Goal: Find specific page/section: Find specific page/section

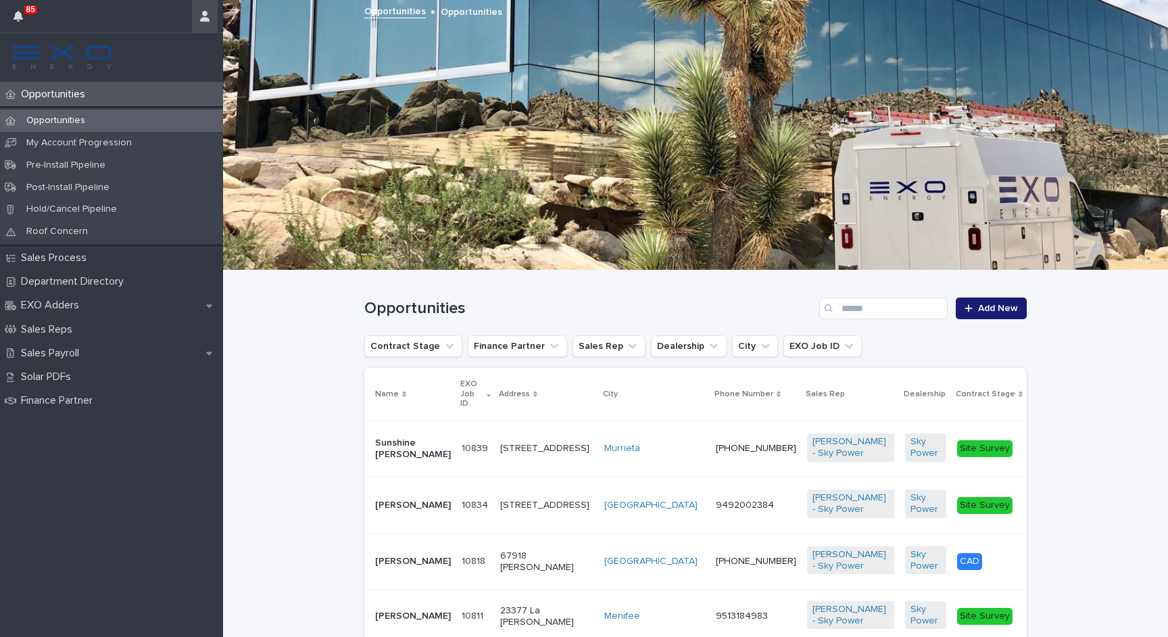
click at [205, 23] on button "button" at bounding box center [205, 16] width 26 height 32
click at [180, 62] on p "Log Out" at bounding box center [165, 57] width 85 height 23
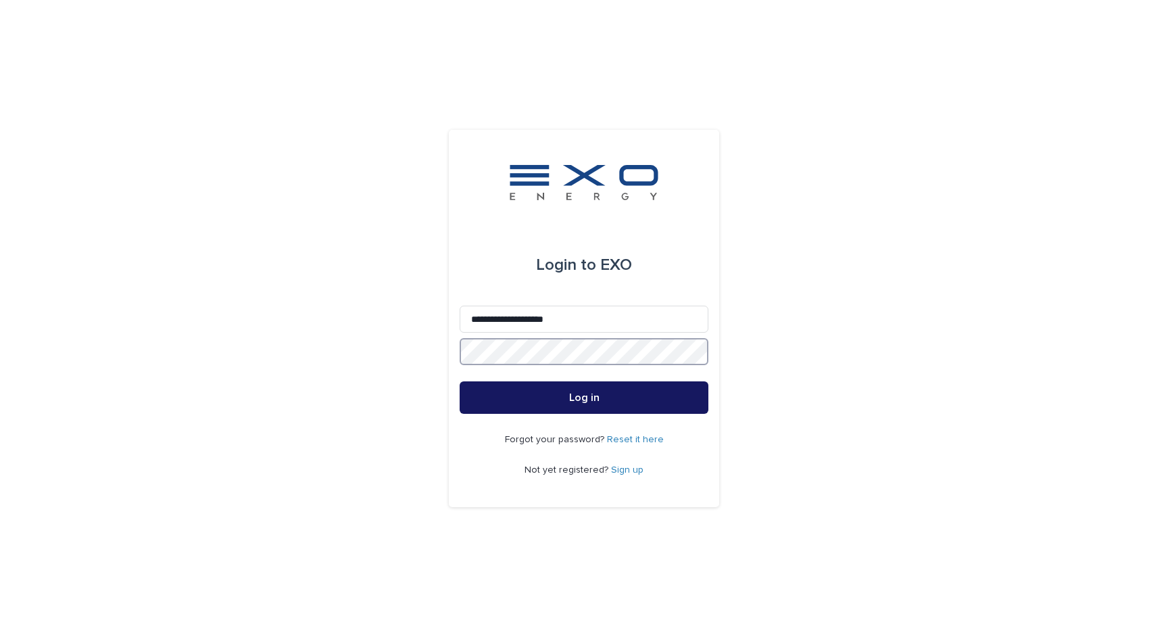
click at [584, 398] on button "Log in" at bounding box center [583, 397] width 249 height 32
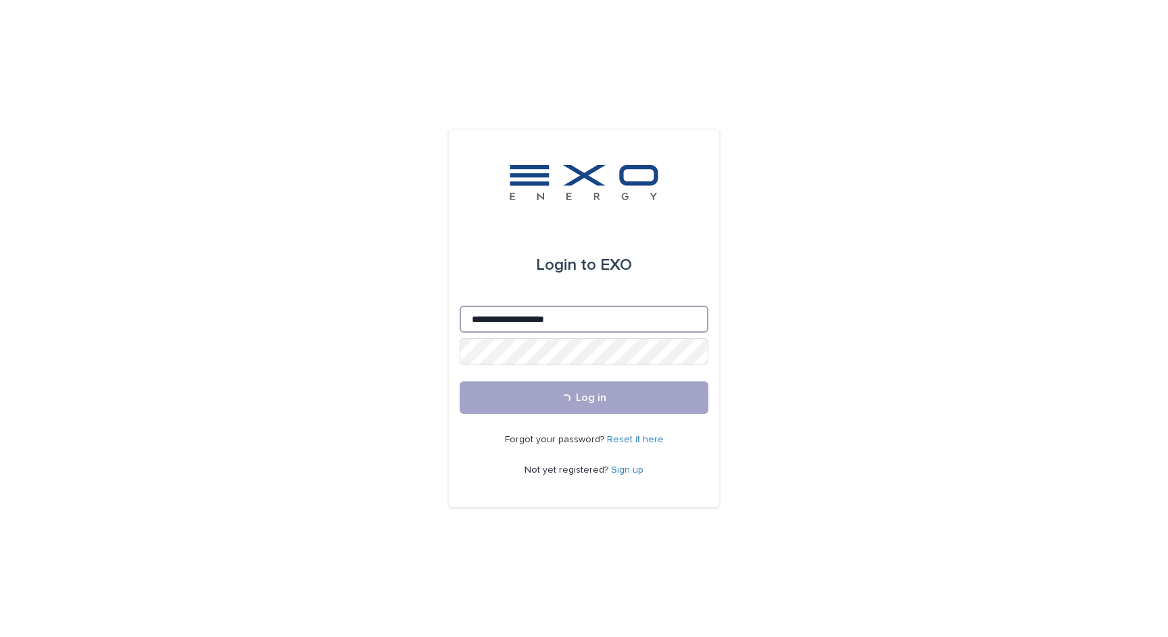
click at [529, 319] on input "**********" at bounding box center [583, 318] width 249 height 27
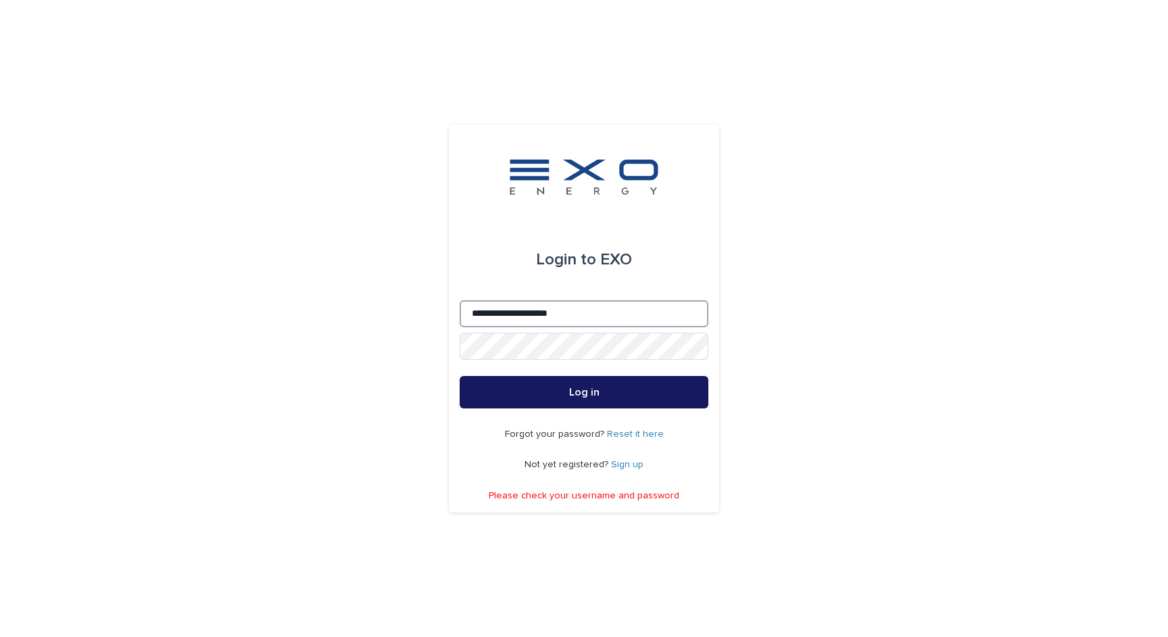
type input "**********"
click at [659, 391] on button "Log in" at bounding box center [583, 392] width 249 height 32
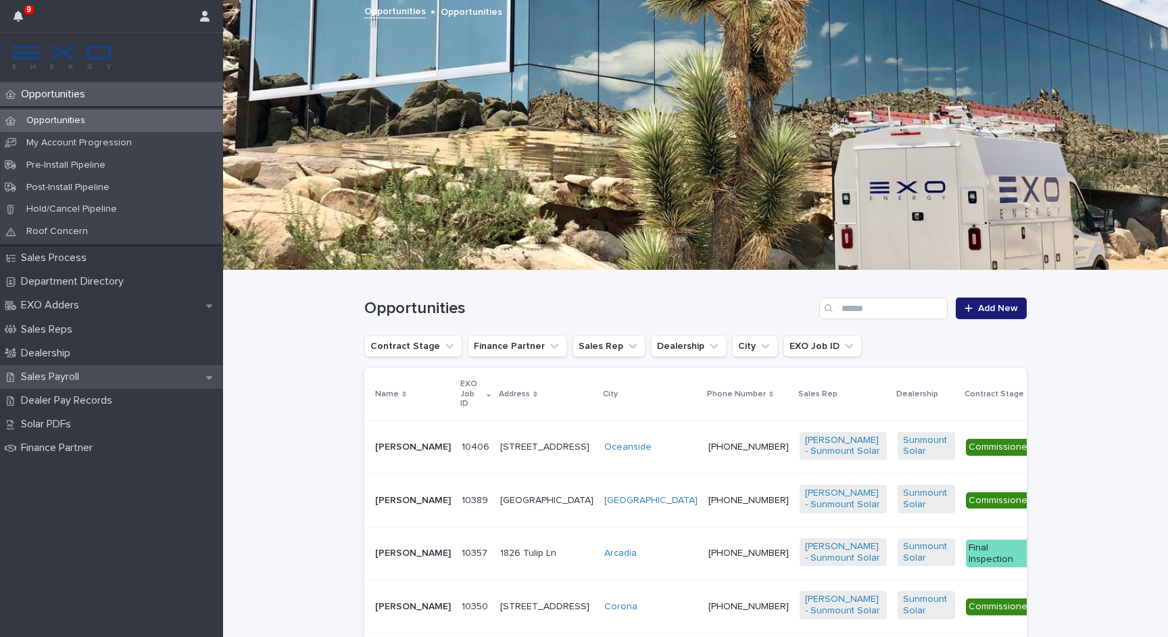
click at [64, 370] on p "Sales Payroll" at bounding box center [53, 376] width 74 height 13
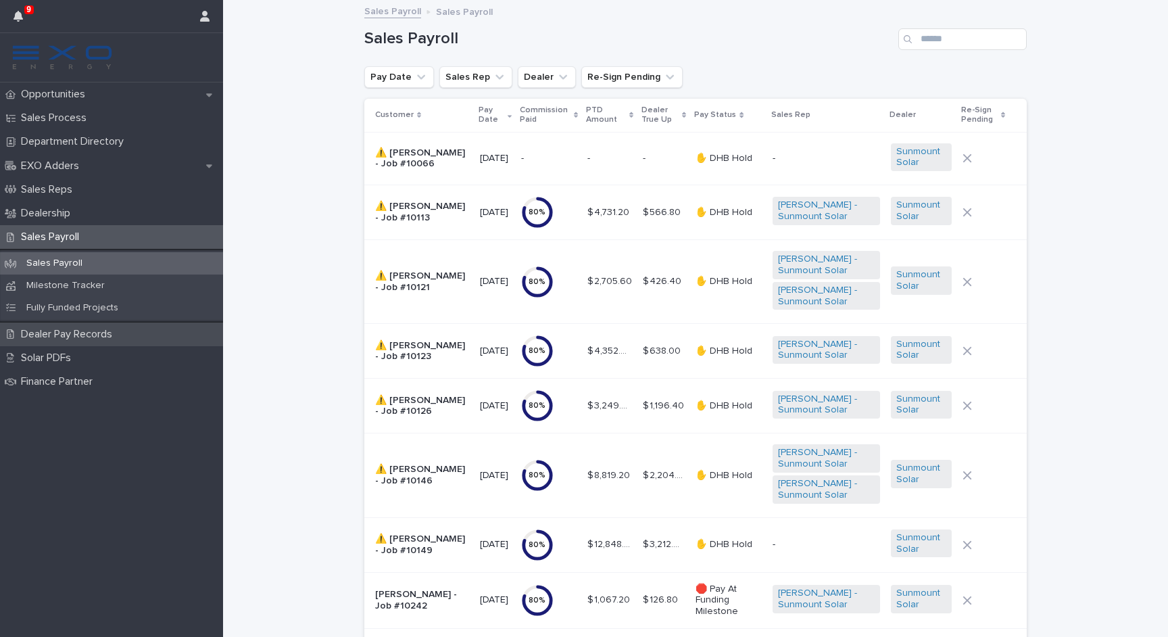
click at [86, 334] on p "Dealer Pay Records" at bounding box center [69, 334] width 107 height 13
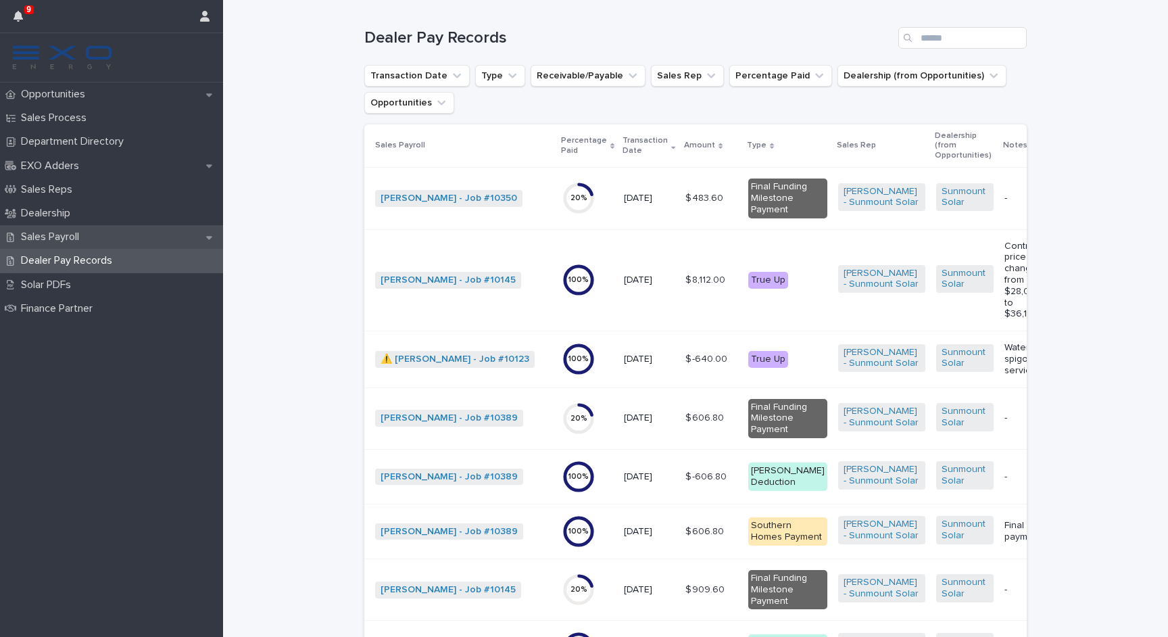
click at [76, 238] on p "Sales Payroll" at bounding box center [53, 236] width 74 height 13
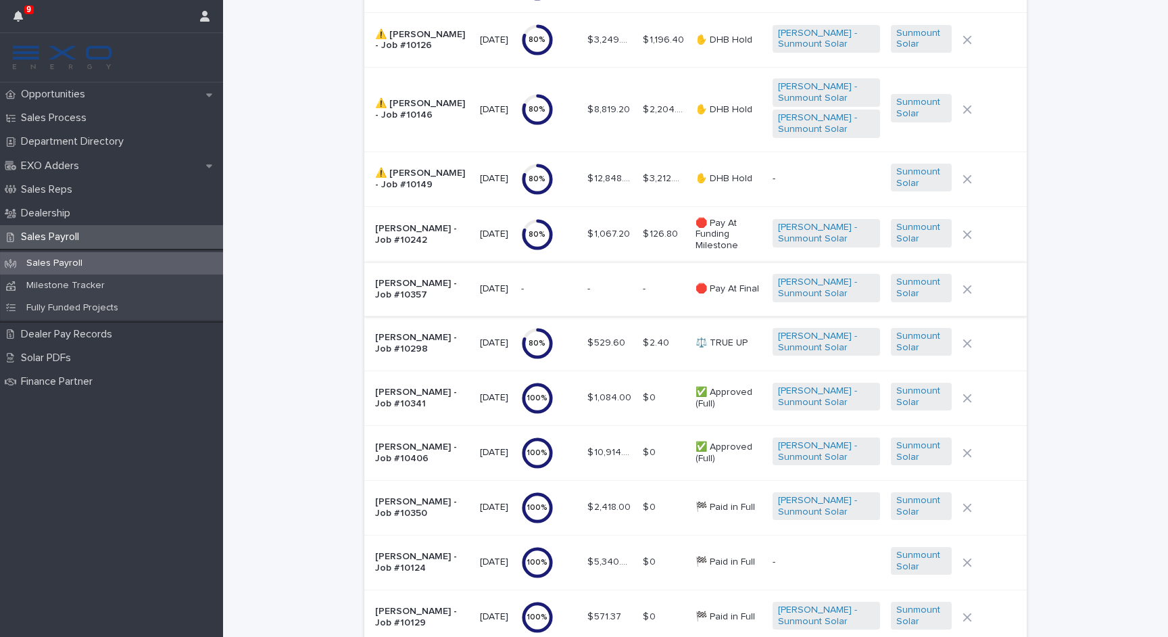
scroll to position [342, 0]
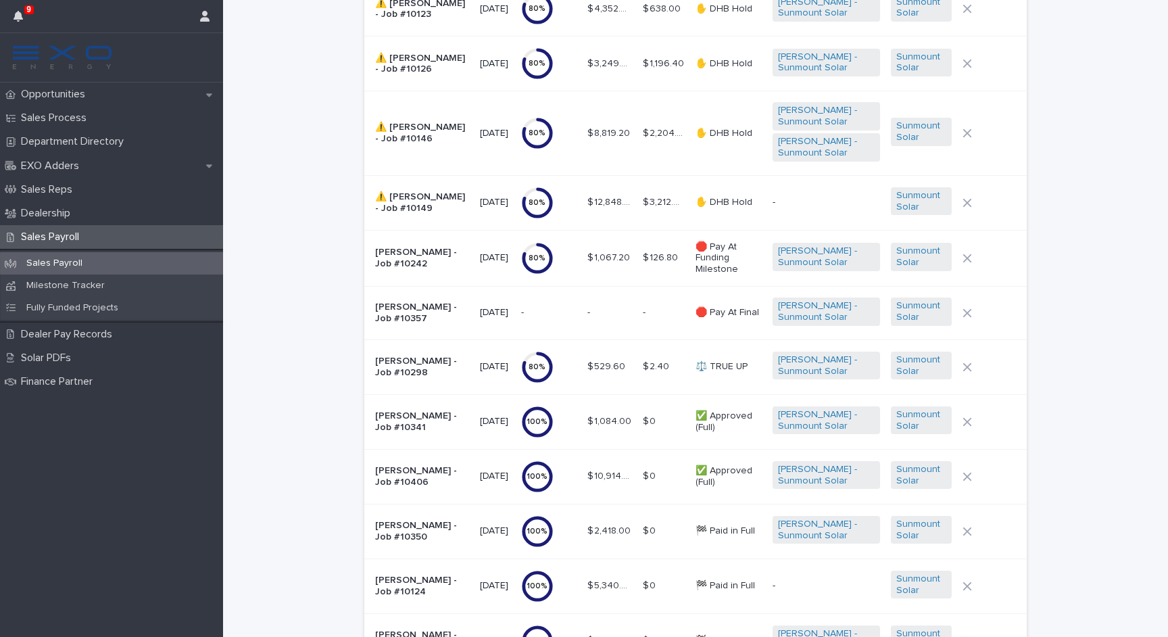
click at [415, 467] on p "[PERSON_NAME] - Job #10406" at bounding box center [422, 476] width 94 height 23
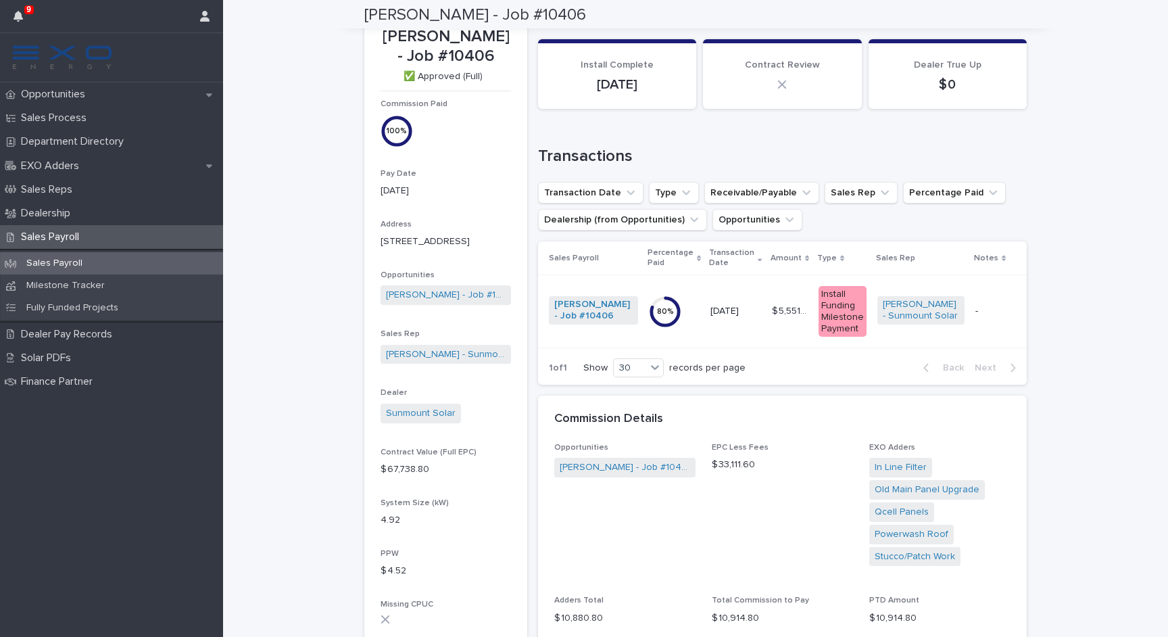
scroll to position [24, 0]
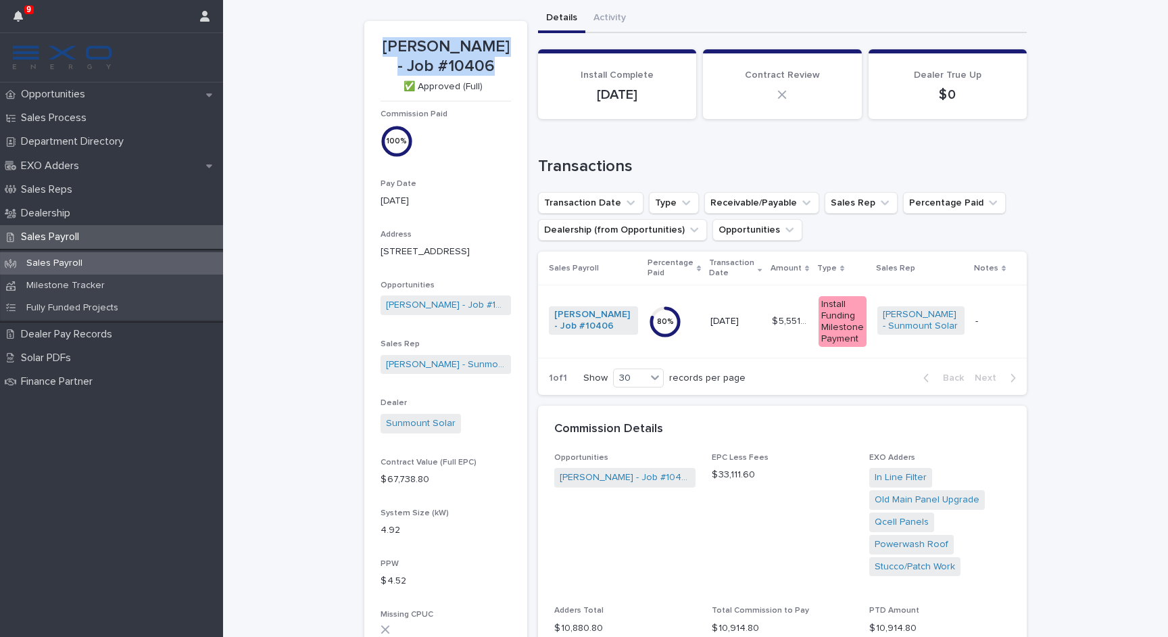
drag, startPoint x: 495, startPoint y: 59, endPoint x: 395, endPoint y: 48, distance: 100.7
click at [395, 48] on p "[PERSON_NAME] - Job #10406" at bounding box center [445, 56] width 130 height 39
copy p "[PERSON_NAME] - Job #10406"
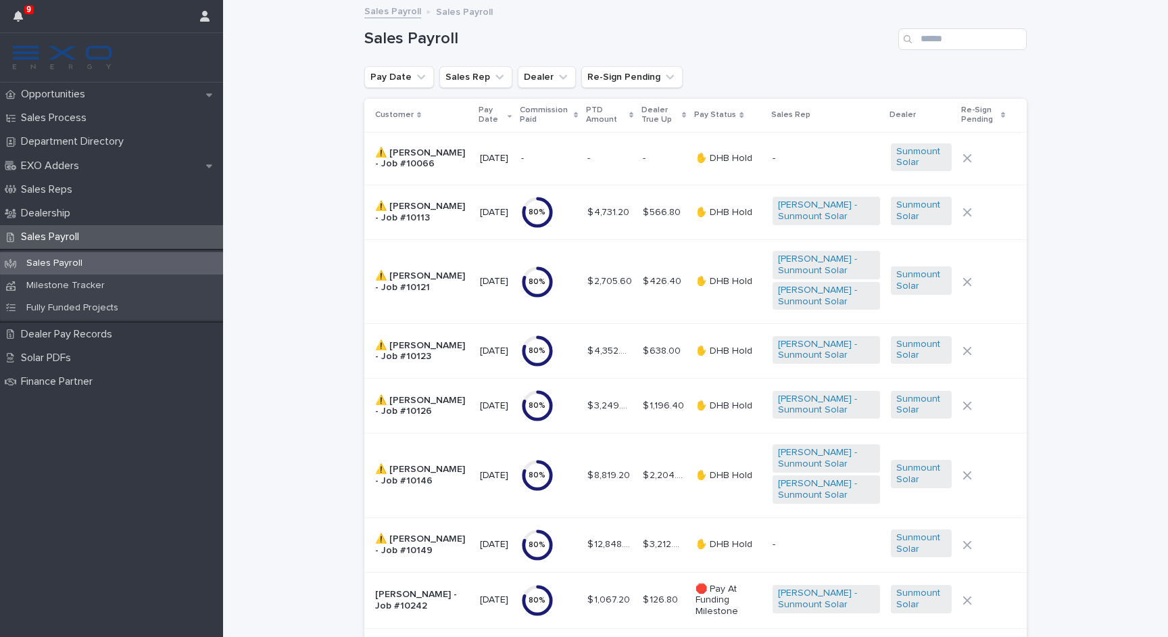
scroll to position [407, 0]
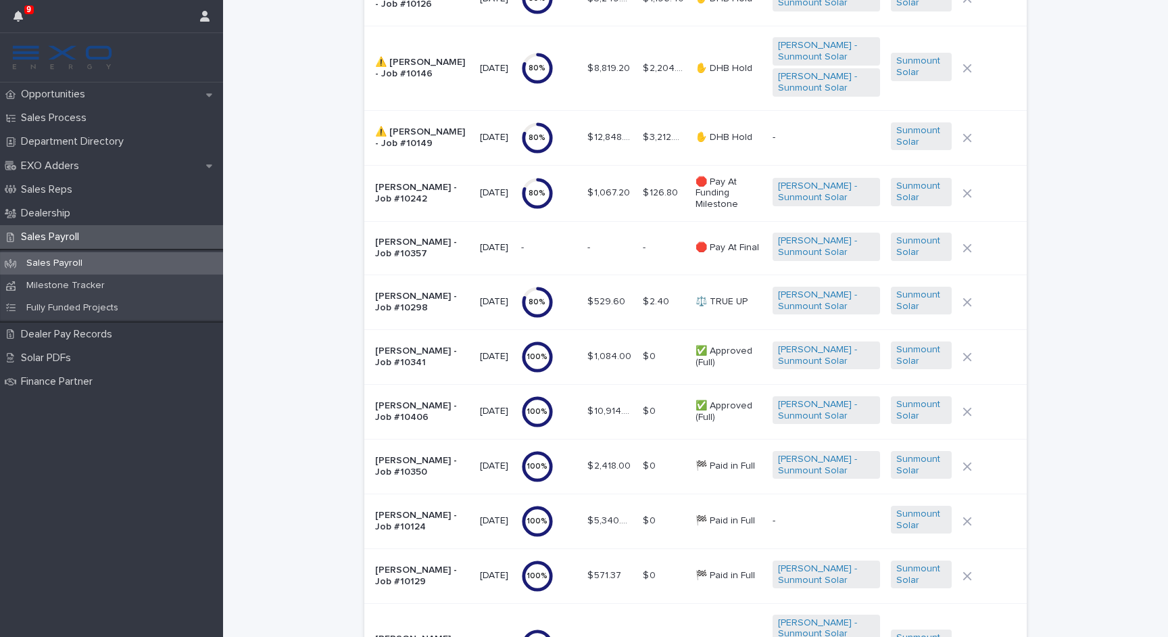
click at [432, 345] on p "[PERSON_NAME] - Job #10341" at bounding box center [422, 356] width 94 height 23
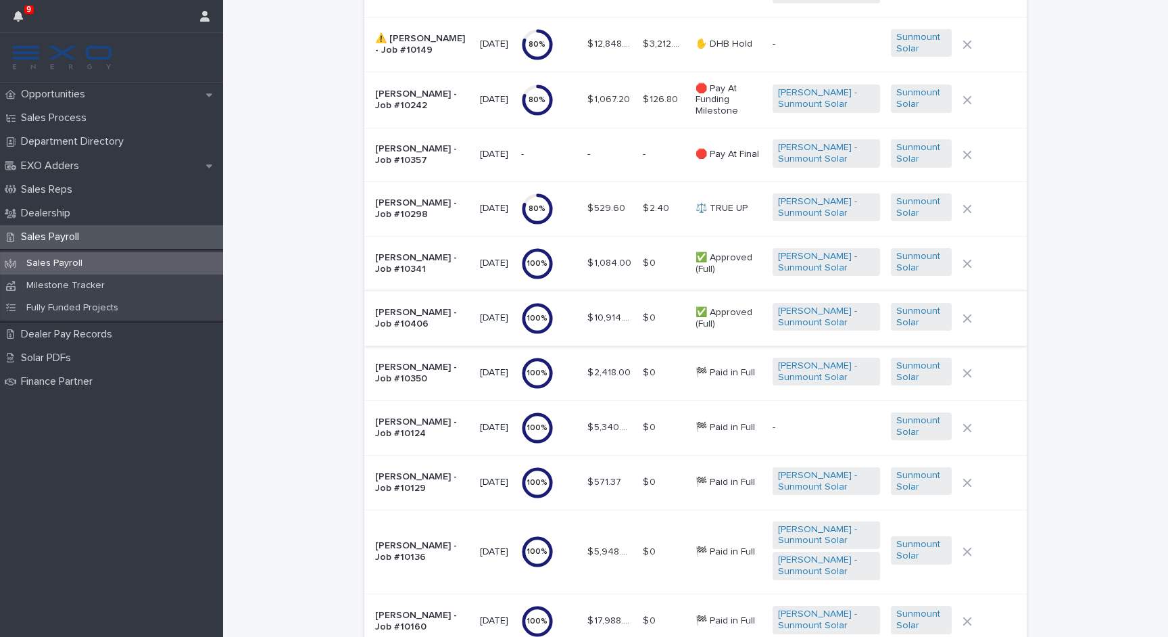
scroll to position [495, 0]
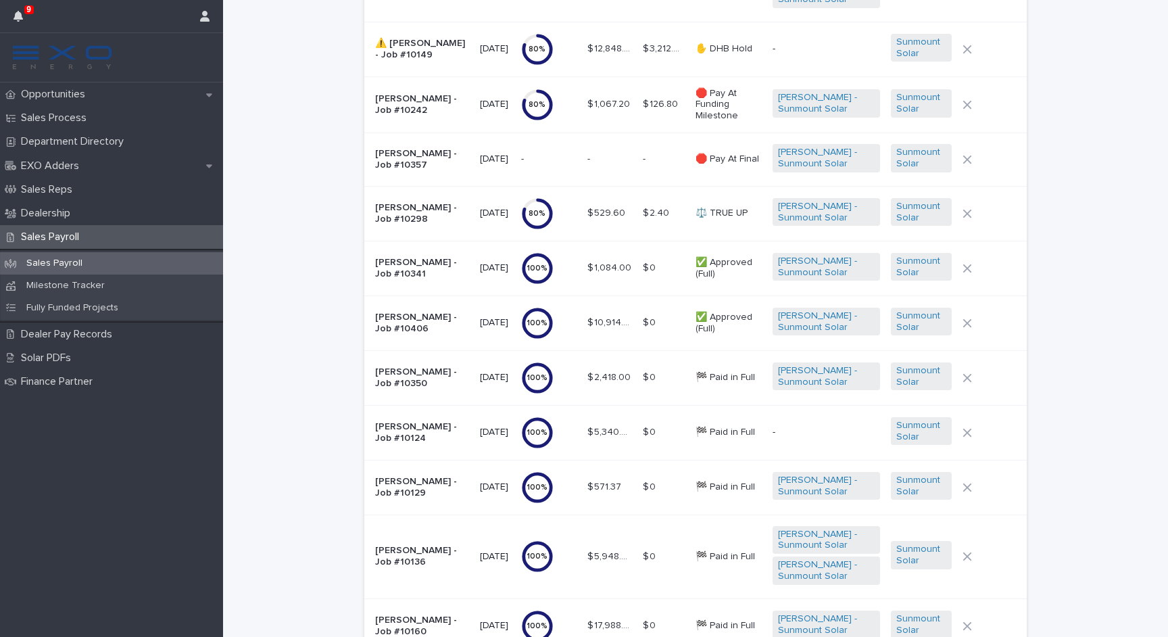
click at [407, 257] on p "[PERSON_NAME] - Job #10341" at bounding box center [422, 268] width 94 height 23
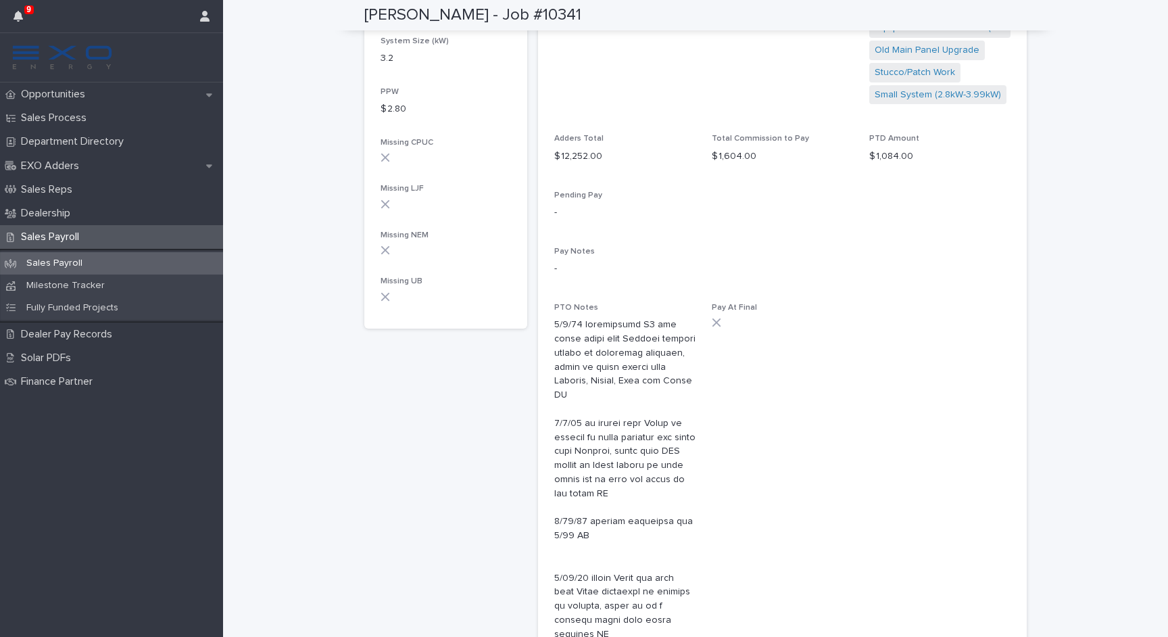
drag, startPoint x: 569, startPoint y: 15, endPoint x: 365, endPoint y: 10, distance: 204.1
click at [365, 10] on div "[PERSON_NAME] - Job #10341" at bounding box center [695, 15] width 662 height 30
copy h2 "[PERSON_NAME] - Job #10341"
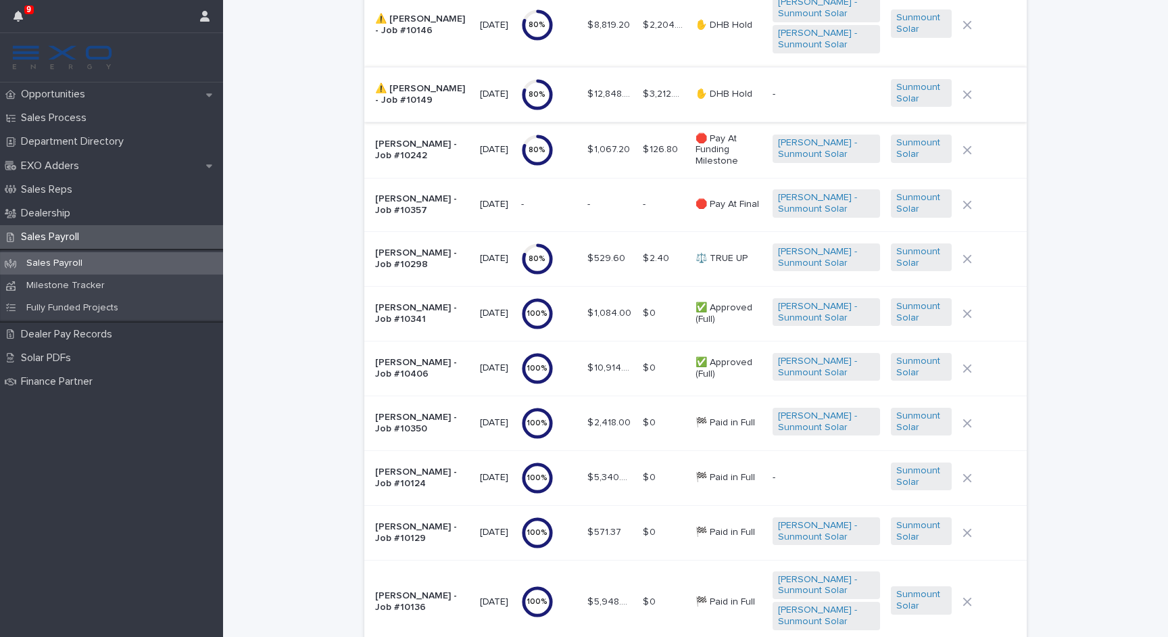
scroll to position [455, 0]
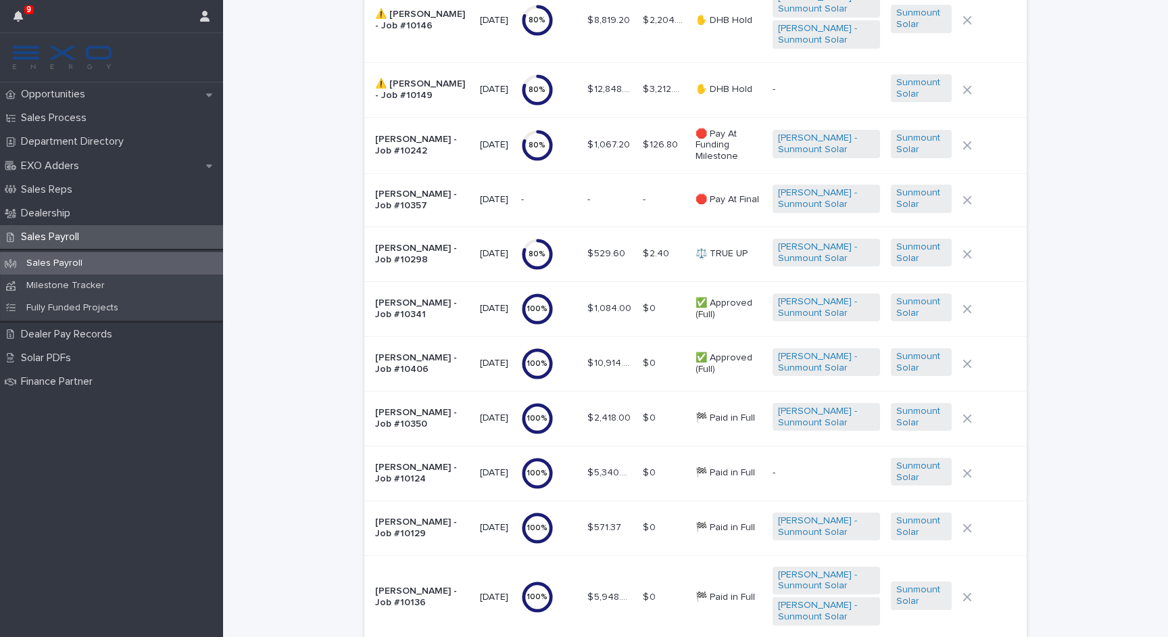
click at [443, 352] on p "[PERSON_NAME] - Job #10406" at bounding box center [422, 363] width 94 height 23
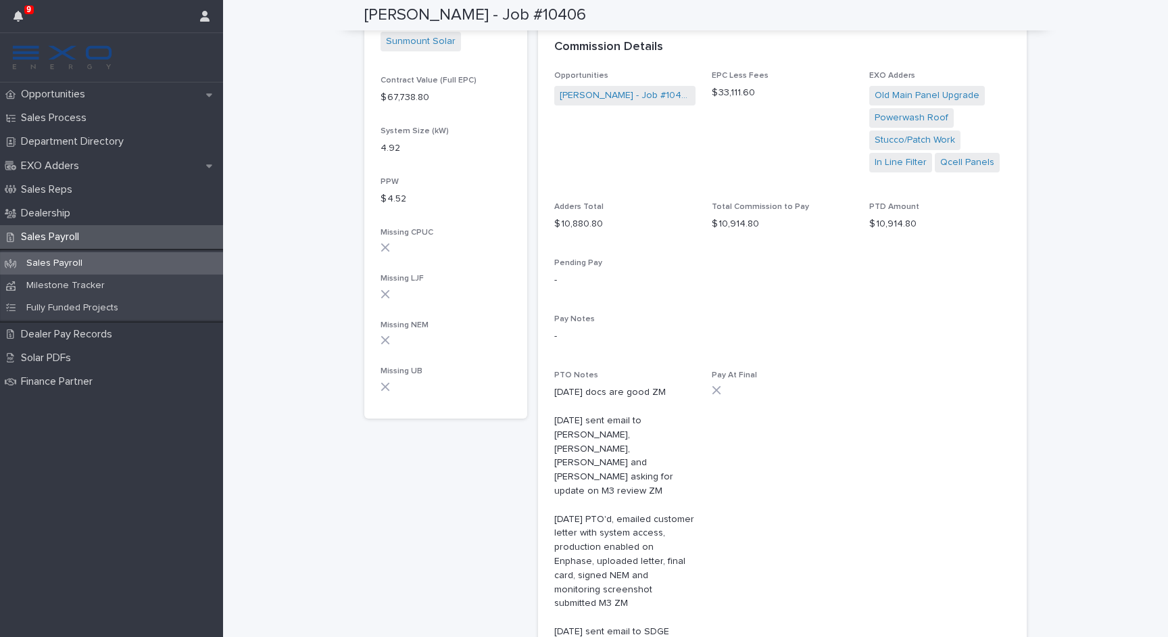
scroll to position [395, 0]
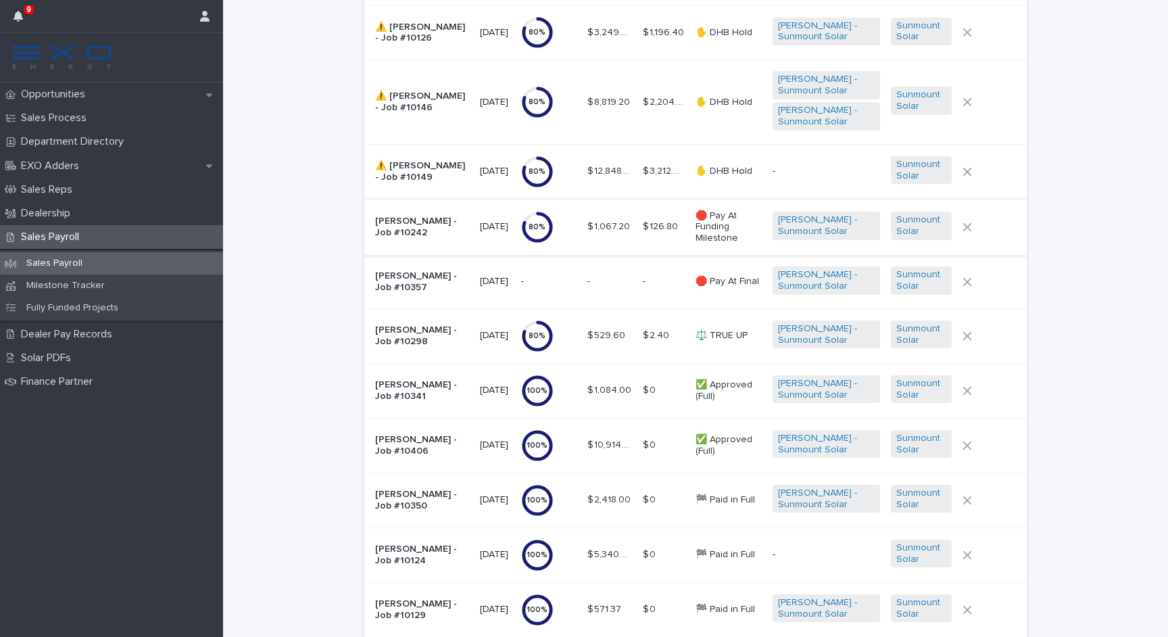
scroll to position [399, 0]
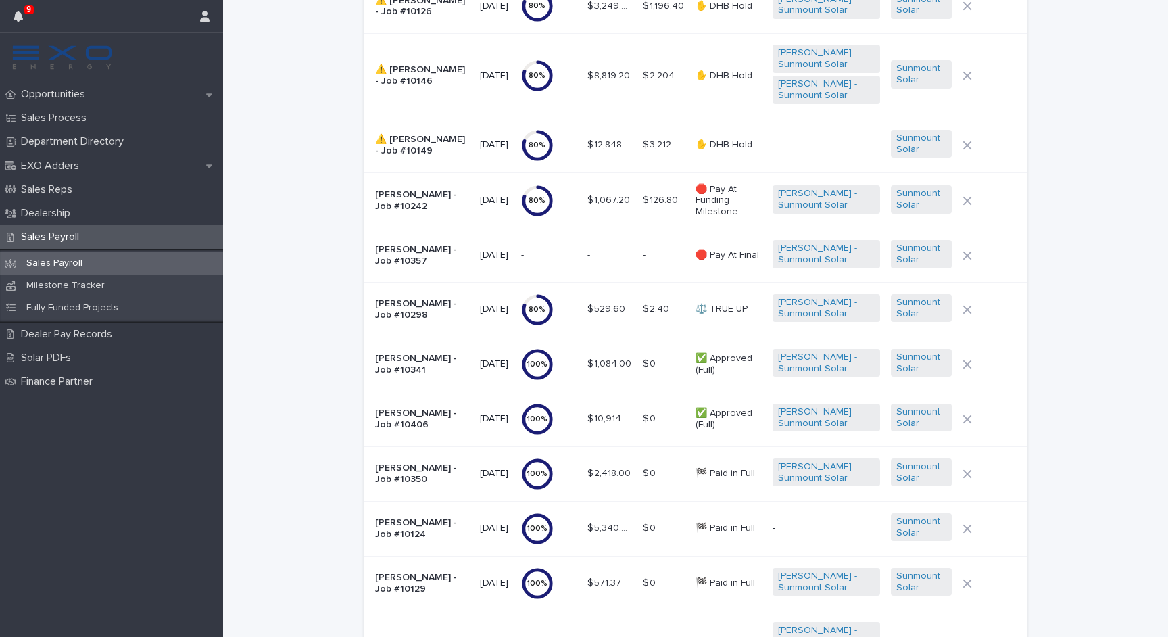
click at [428, 407] on p "[PERSON_NAME] - Job #10406" at bounding box center [422, 418] width 94 height 23
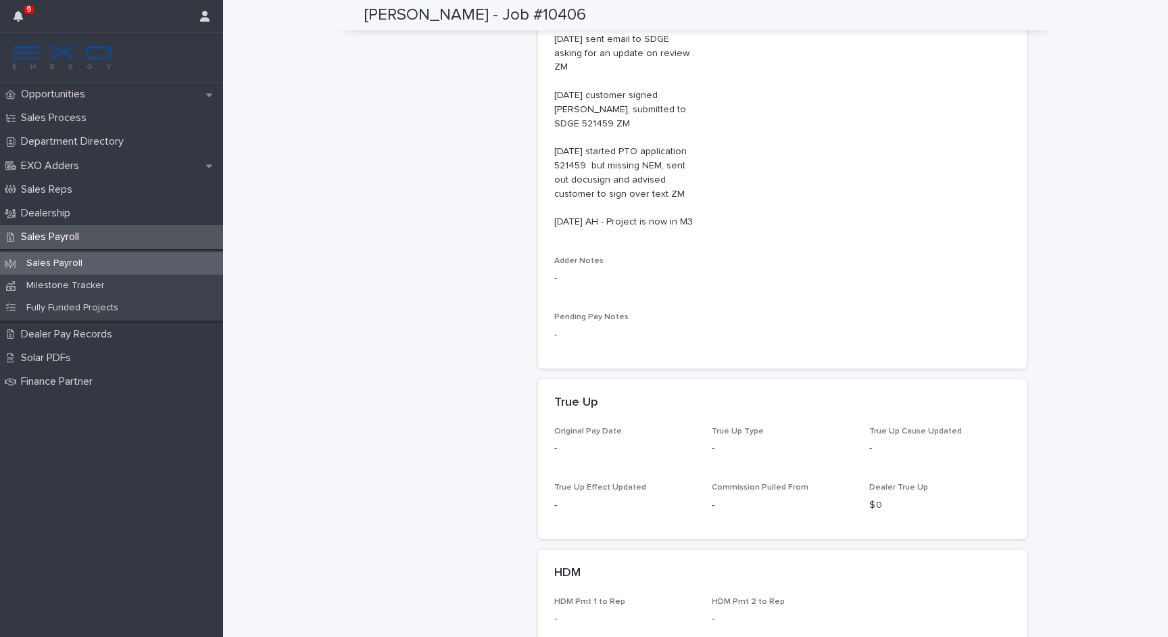
scroll to position [1019, 0]
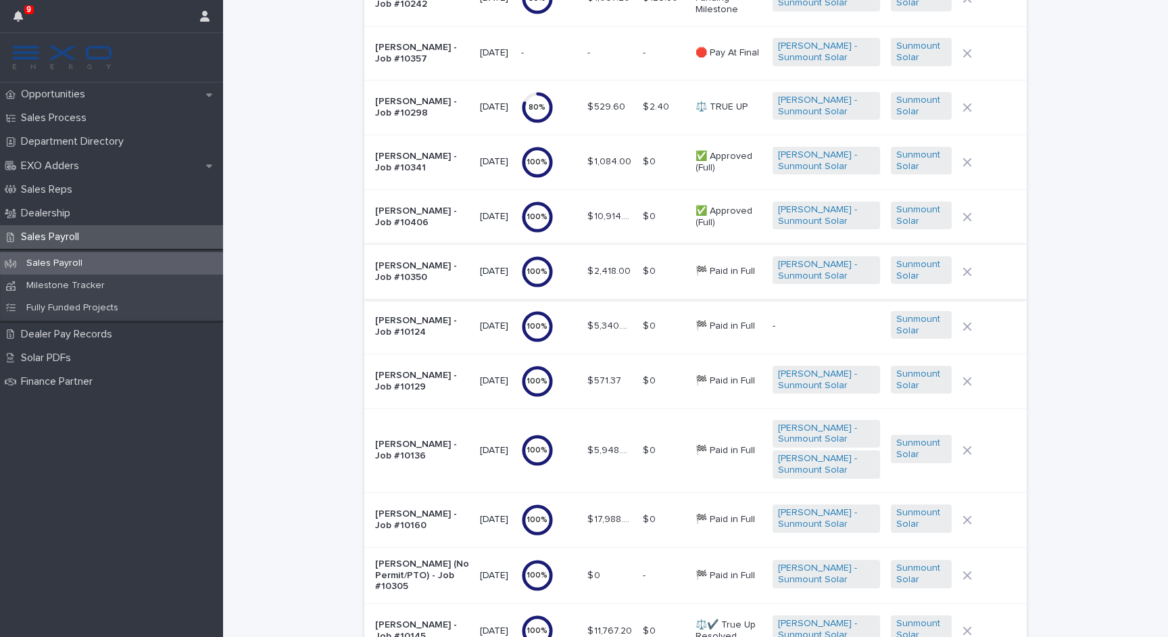
scroll to position [591, 0]
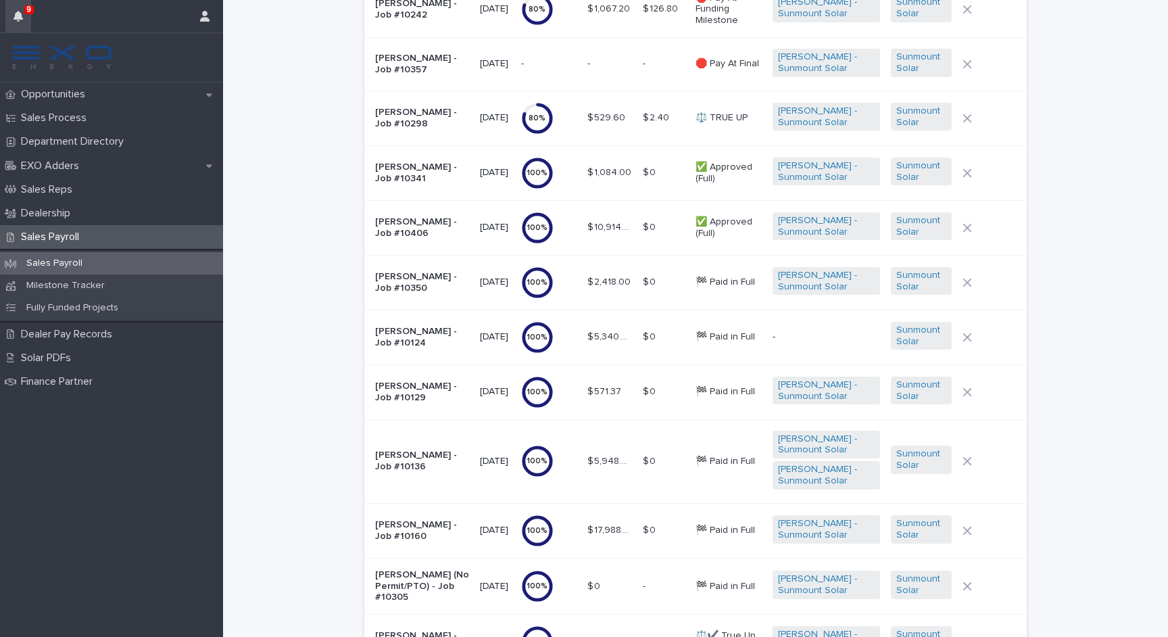
click at [19, 14] on icon "button" at bounding box center [18, 16] width 9 height 11
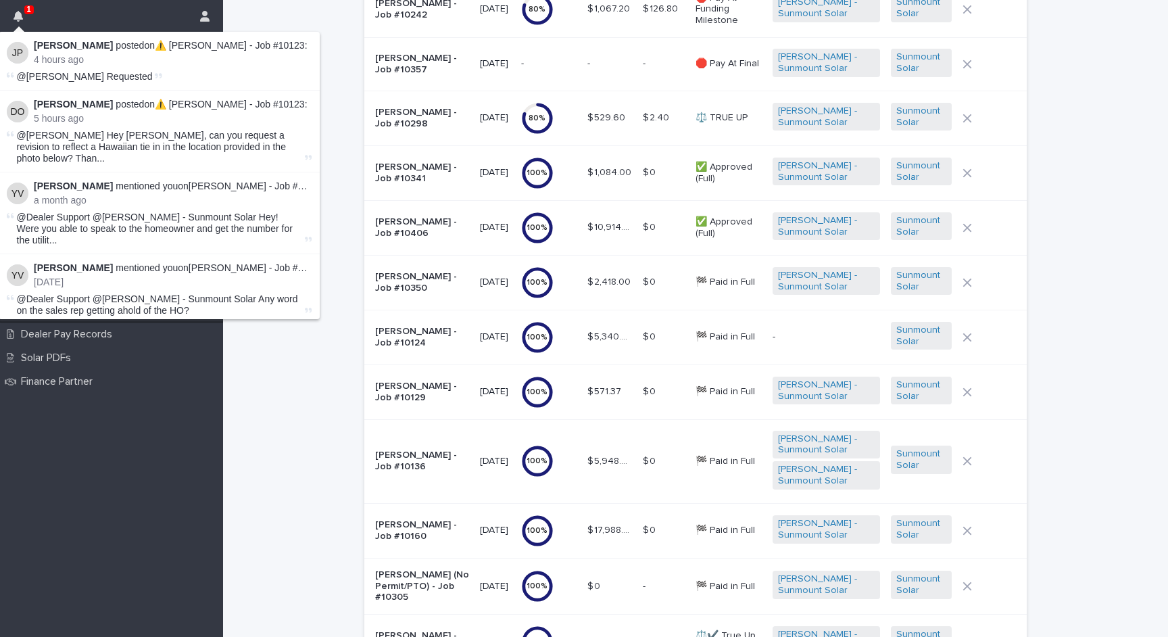
click at [16, 22] on button "button" at bounding box center [18, 16] width 26 height 32
click at [164, 462] on div "Opportunities Sales Process Department Directory EXO Adders Sales Reps Dealersh…" at bounding box center [111, 359] width 223 height 554
